Goal: Information Seeking & Learning: Find specific fact

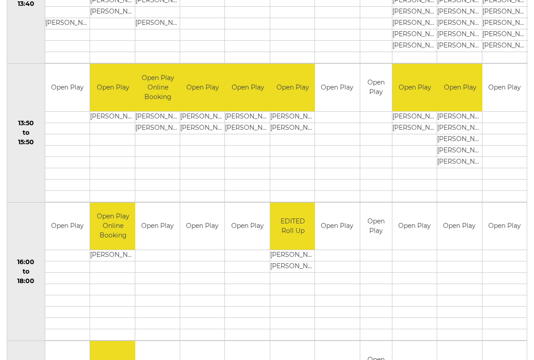
scroll to position [537, 0]
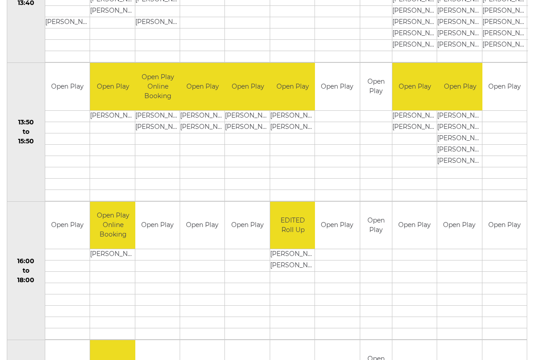
click at [4, 90] on div "Bowls Club Diary [DATE] Choose date Book a match [DATE] Previous Next Time/Rink…" at bounding box center [267, 75] width 534 height 1086
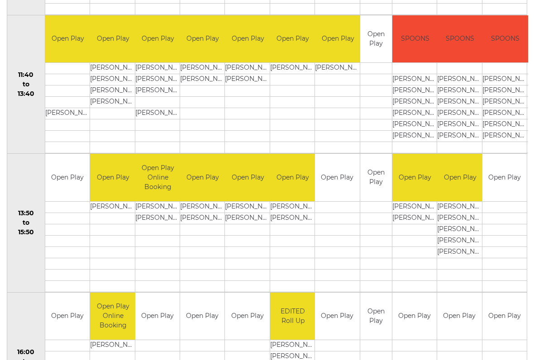
scroll to position [447, 0]
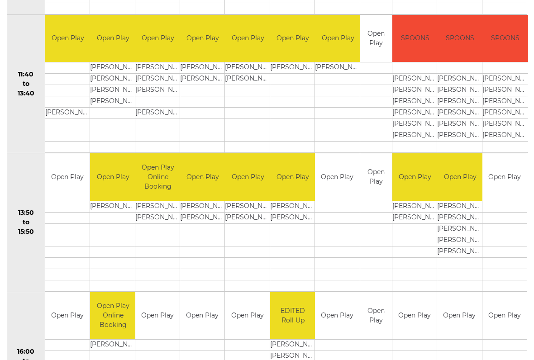
click at [440, 207] on td "[PERSON_NAME]" at bounding box center [460, 206] width 46 height 11
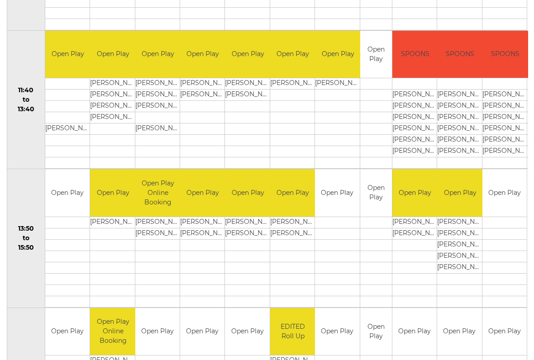
scroll to position [431, 0]
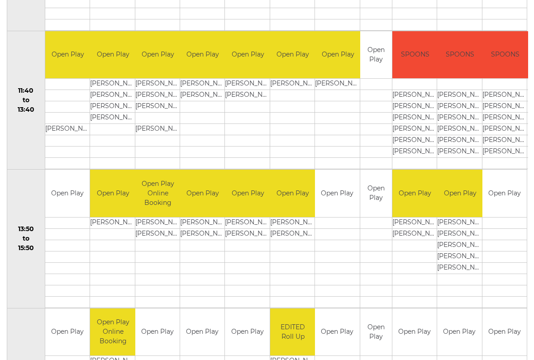
click at [431, 221] on td "[PERSON_NAME]" at bounding box center [415, 222] width 46 height 11
click at [425, 240] on td at bounding box center [415, 245] width 46 height 11
click at [432, 230] on td "[PERSON_NAME]" at bounding box center [415, 234] width 46 height 11
click at [340, 241] on td at bounding box center [337, 245] width 44 height 11
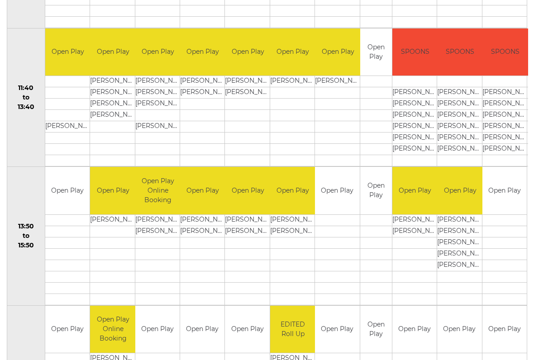
scroll to position [433, 0]
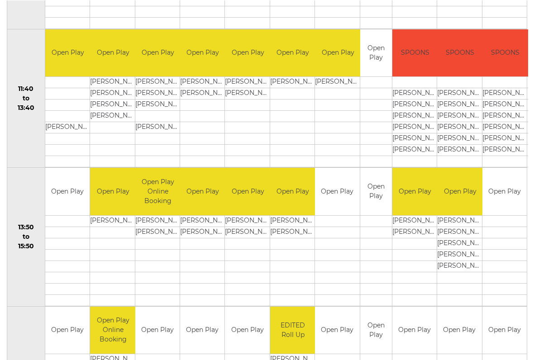
click at [252, 210] on td "Open Play" at bounding box center [248, 191] width 46 height 48
click at [279, 225] on td "[PERSON_NAME]" at bounding box center [293, 220] width 46 height 11
click at [283, 237] on td "[PERSON_NAME]" at bounding box center [293, 231] width 46 height 11
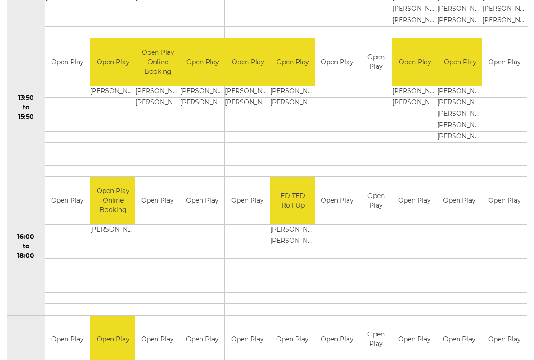
scroll to position [558, 0]
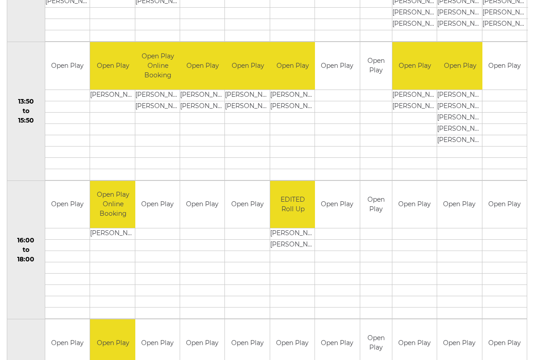
click at [427, 124] on td at bounding box center [415, 129] width 46 height 11
click at [425, 127] on td at bounding box center [415, 129] width 46 height 11
click at [423, 128] on td at bounding box center [415, 129] width 46 height 11
click at [424, 133] on td at bounding box center [415, 129] width 46 height 11
click at [421, 139] on td at bounding box center [415, 140] width 46 height 11
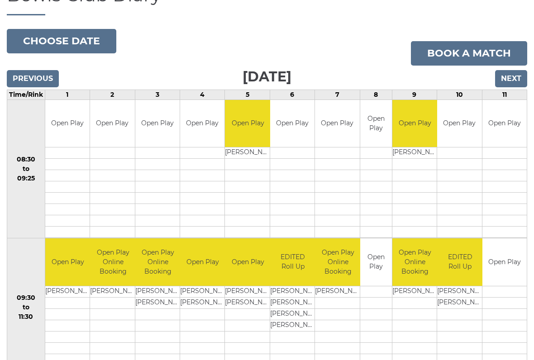
scroll to position [91, 0]
